Goal: Check status: Check status

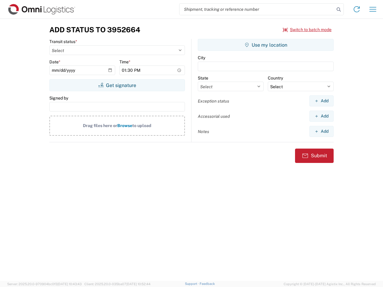
click at [257, 9] on input "search" at bounding box center [256, 9] width 155 height 11
click at [338, 10] on icon at bounding box center [338, 9] width 8 height 8
click at [356, 9] on icon at bounding box center [357, 9] width 10 height 10
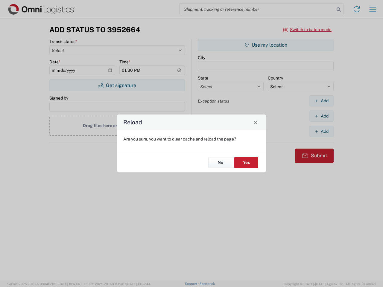
click at [307, 30] on div "Reload Are you sure, you want to clear cache and reload the page? No Yes" at bounding box center [191, 143] width 383 height 287
click at [117, 85] on div "Reload Are you sure, you want to clear cache and reload the page? No Yes" at bounding box center [191, 143] width 383 height 287
click at [265, 45] on div "Reload Are you sure, you want to clear cache and reload the page? No Yes" at bounding box center [191, 143] width 383 height 287
click at [321, 101] on div "Reload Are you sure, you want to clear cache and reload the page? No Yes" at bounding box center [191, 143] width 383 height 287
click at [321, 116] on div "Reload Are you sure, you want to clear cache and reload the page? No Yes" at bounding box center [191, 143] width 383 height 287
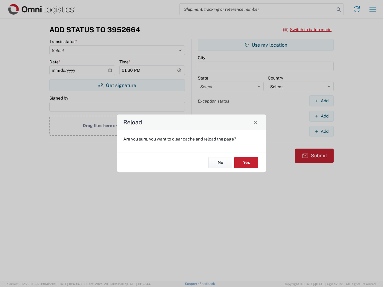
click at [321, 131] on div "Reload Are you sure, you want to clear cache and reload the page? No Yes" at bounding box center [191, 143] width 383 height 287
